Goal: Entertainment & Leisure: Browse casually

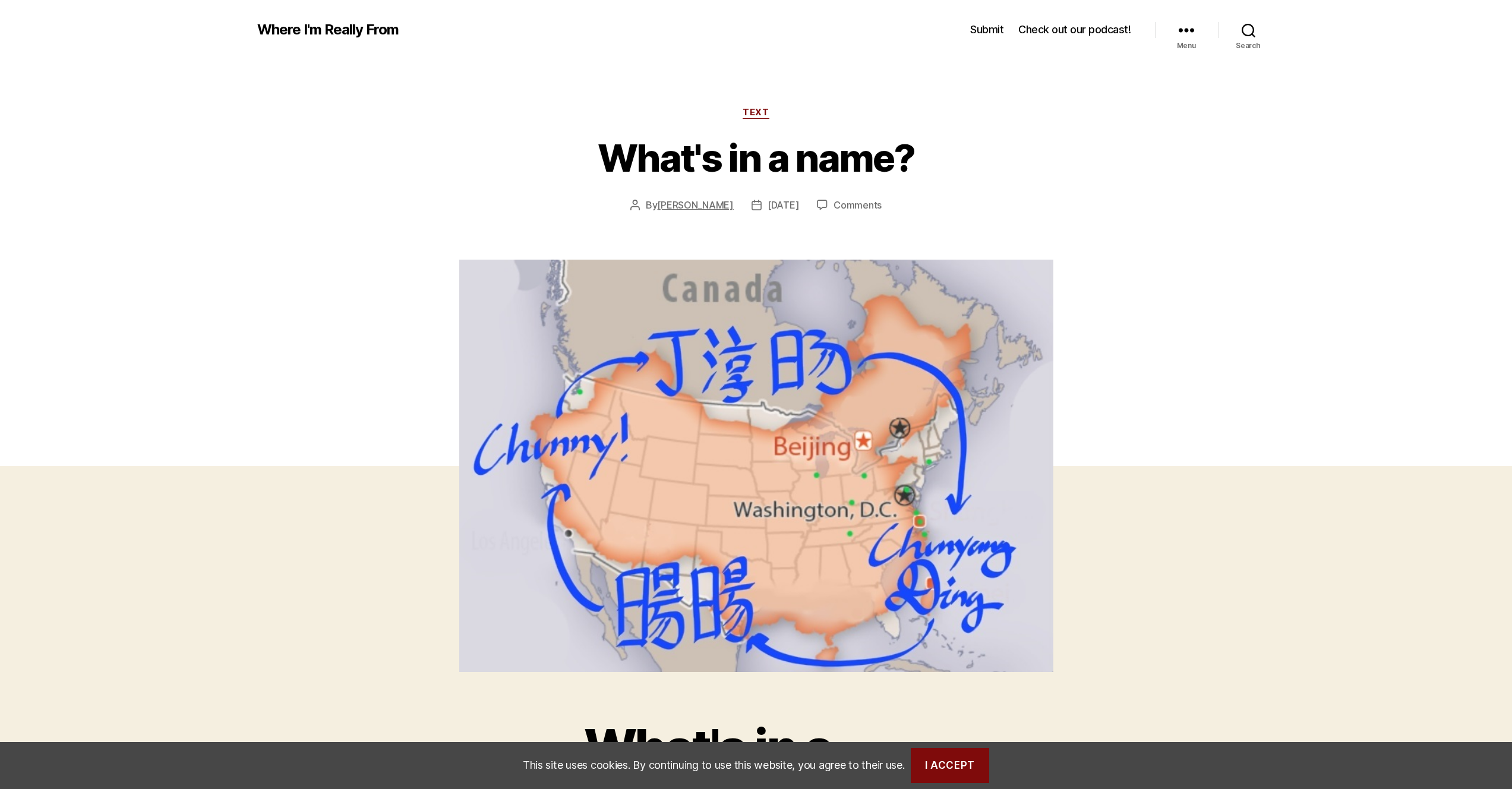
click at [658, 207] on link "[PERSON_NAME]" at bounding box center [695, 205] width 76 height 12
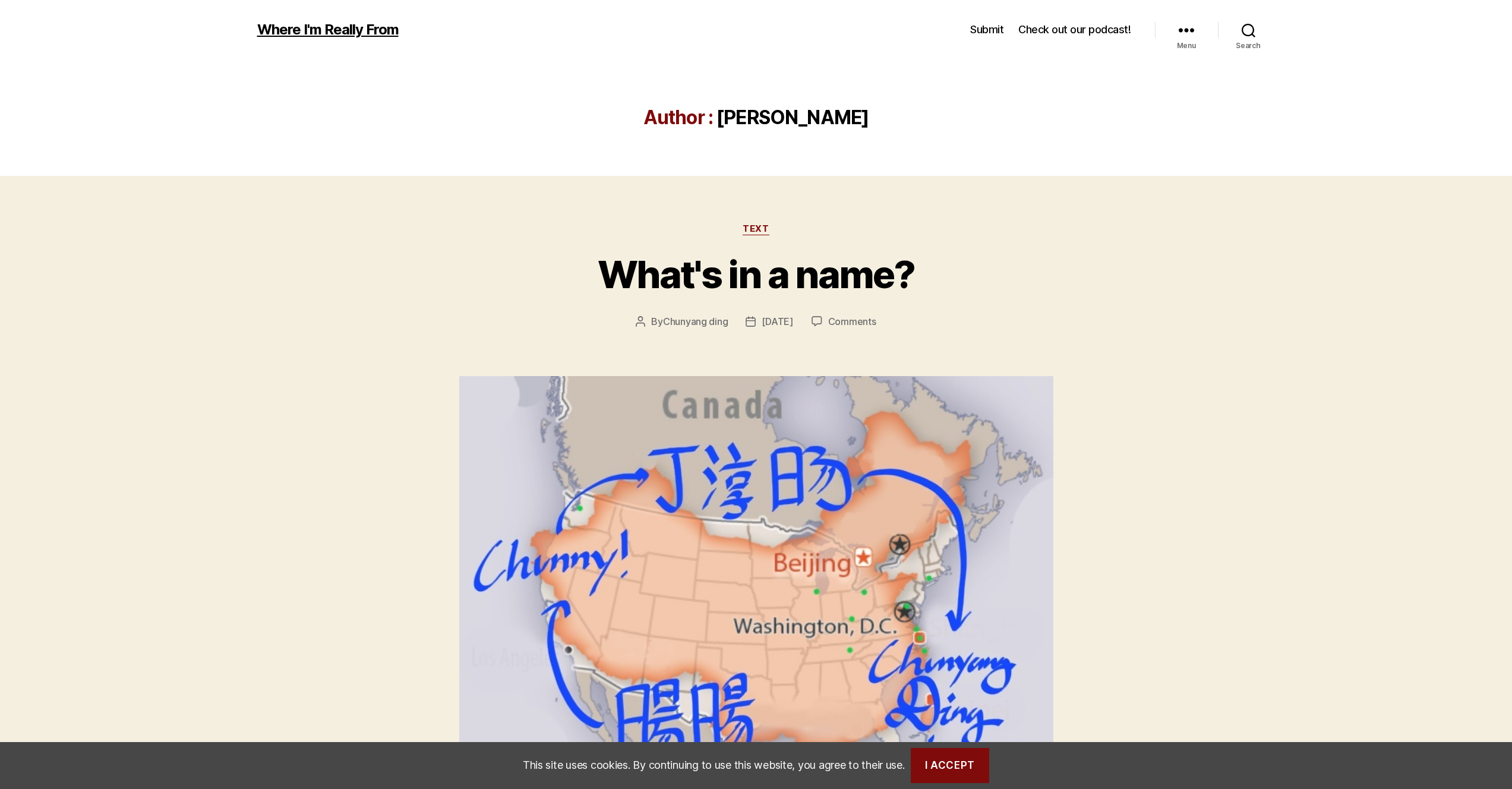
click at [360, 30] on link "Where I'm Really From" at bounding box center [328, 29] width 141 height 14
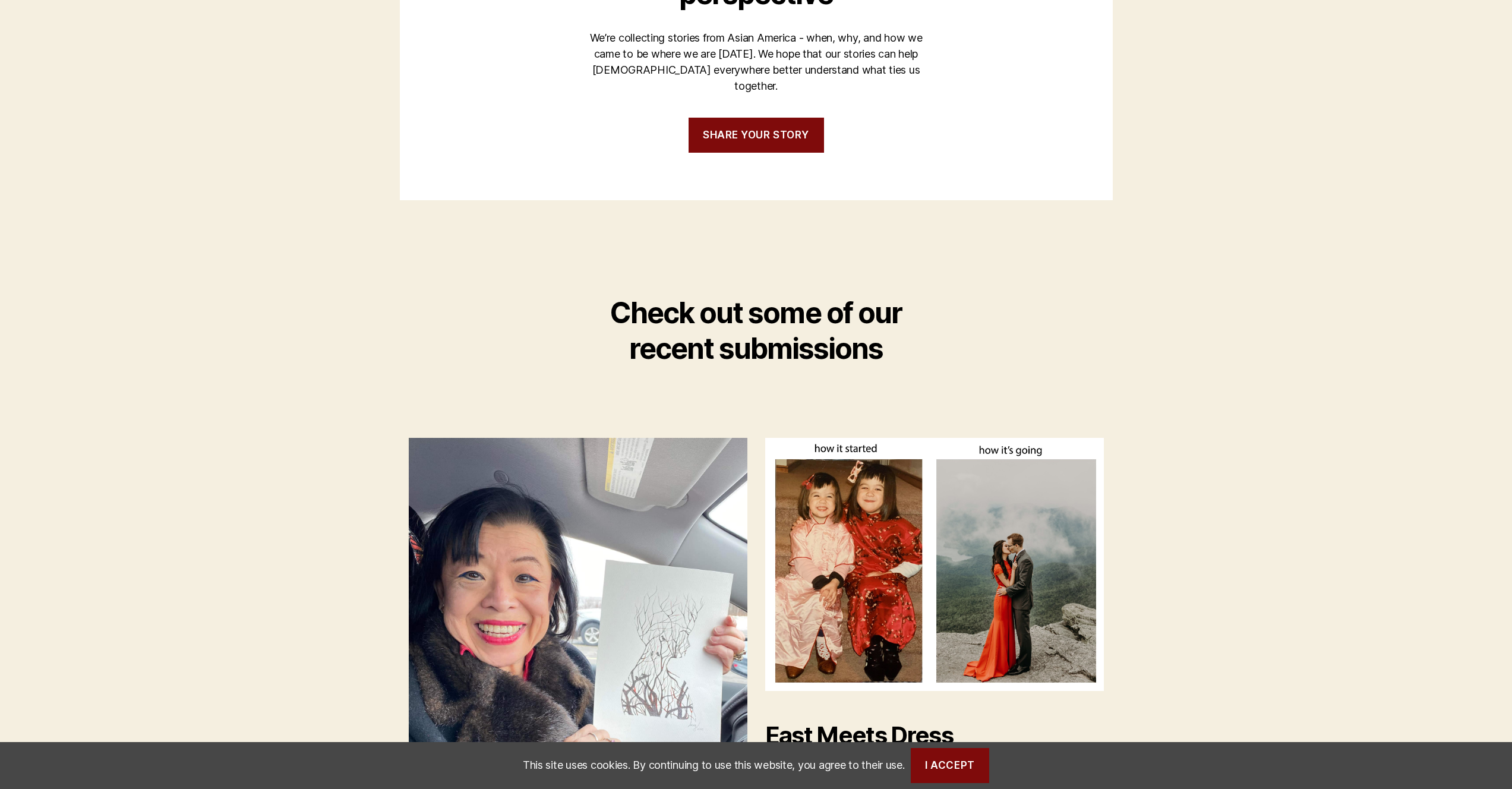
scroll to position [439, 0]
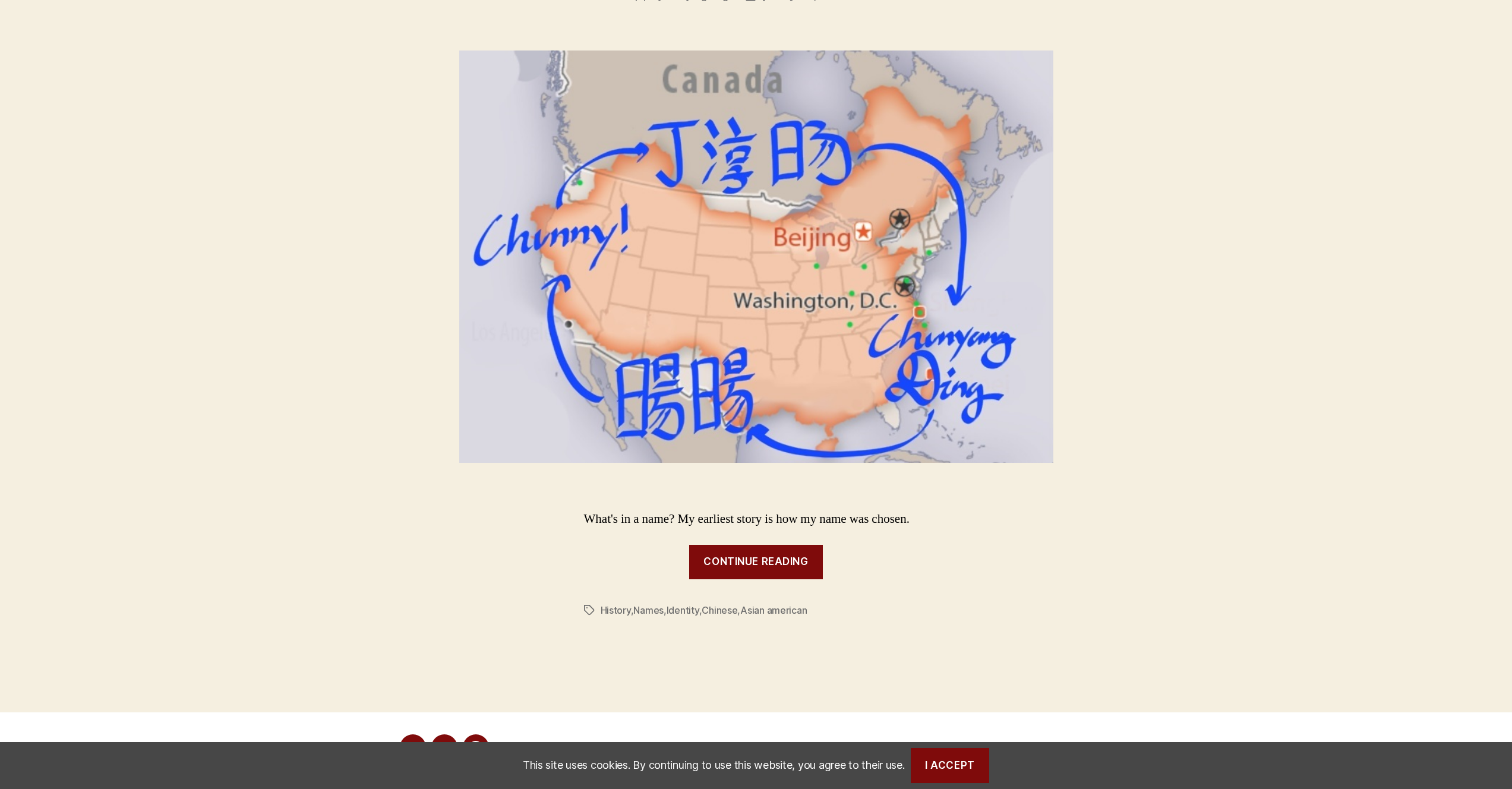
scroll to position [385, 0]
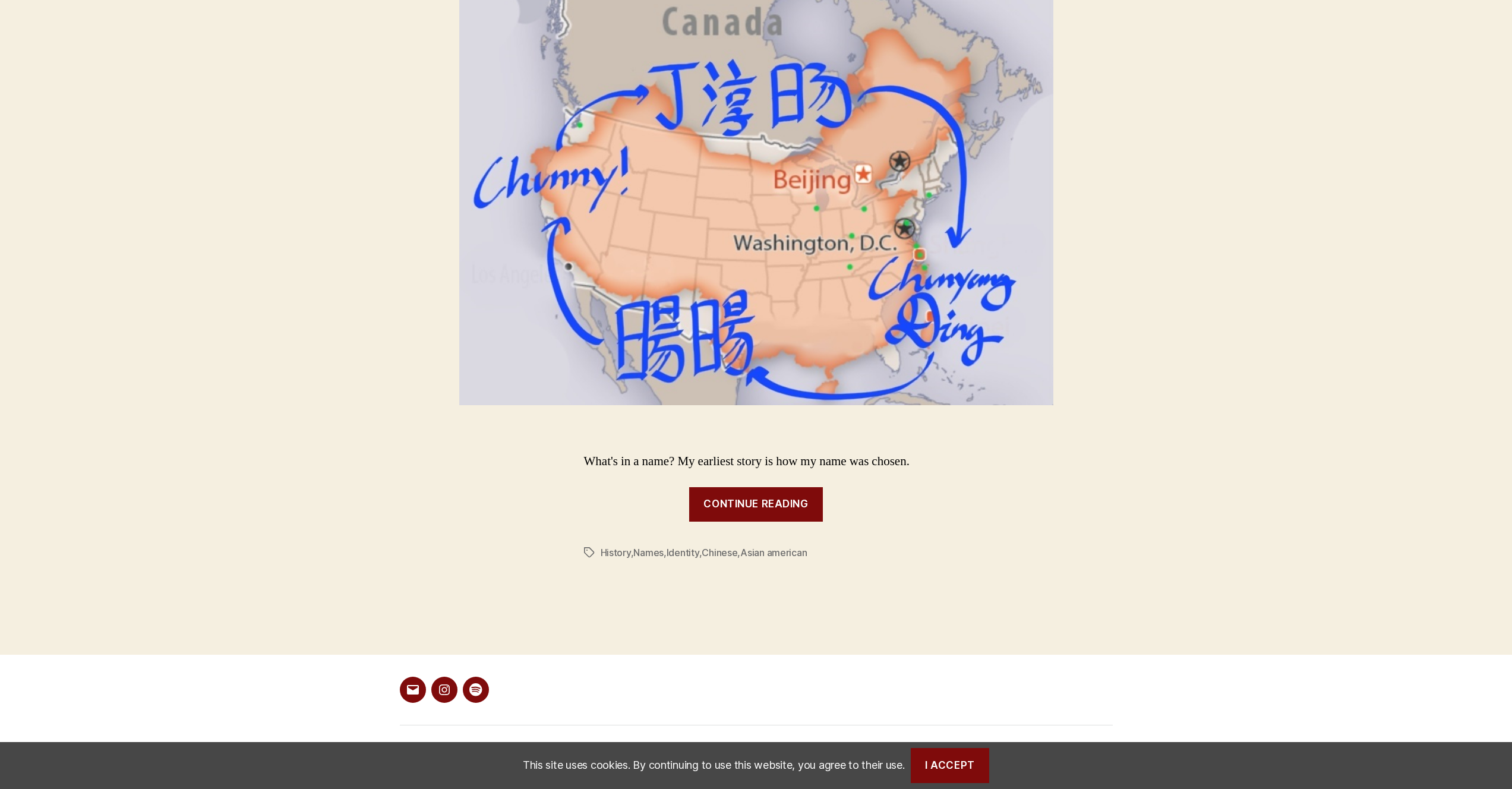
click at [776, 479] on div "What's in a name? My earliest story is how my name was chosen. Continue Reading" at bounding box center [756, 487] width 1512 height 69
click at [779, 495] on span "Continue Reading" at bounding box center [756, 505] width 134 height 35
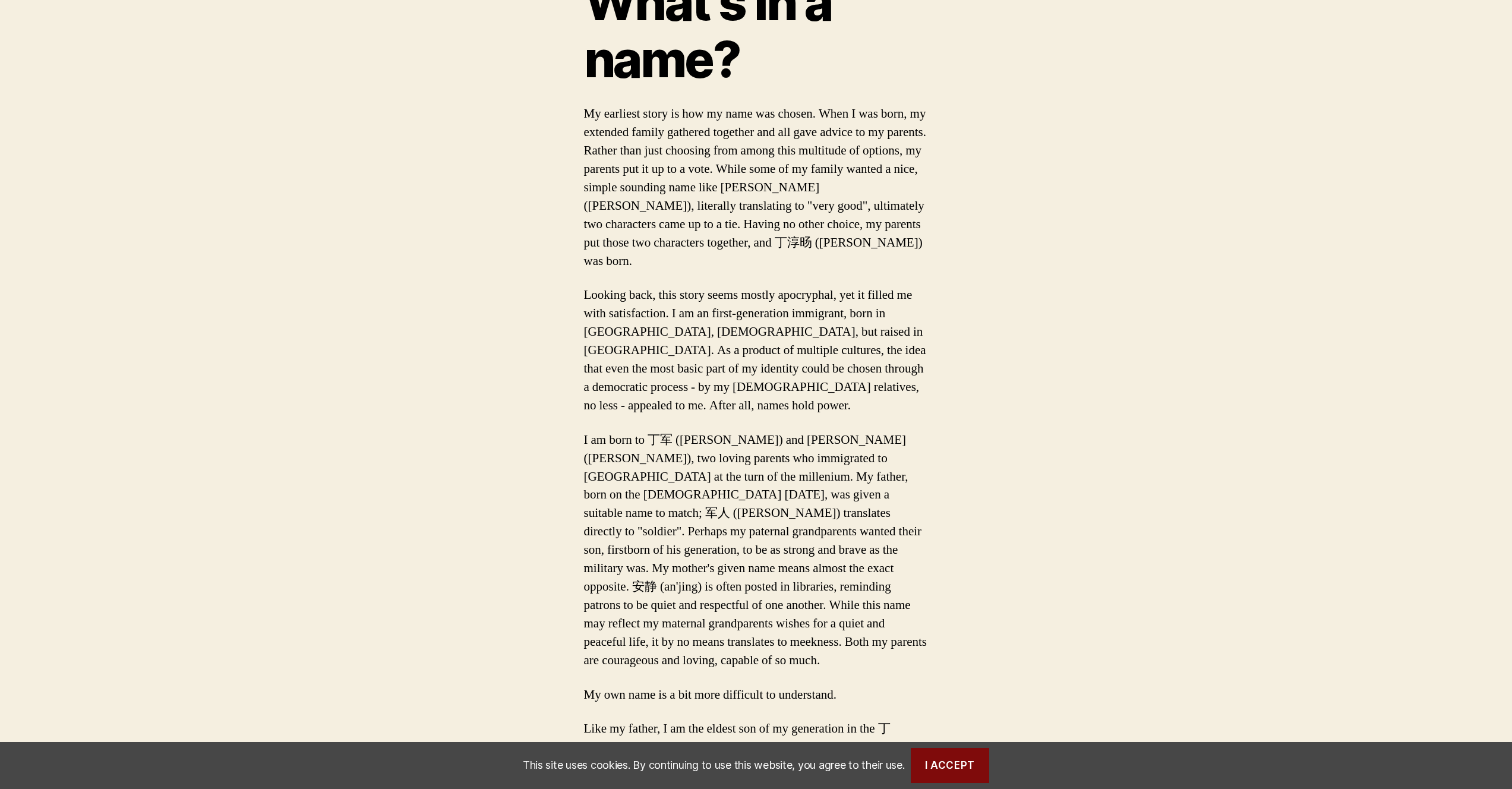
scroll to position [753, 0]
